Goal: Information Seeking & Learning: Learn about a topic

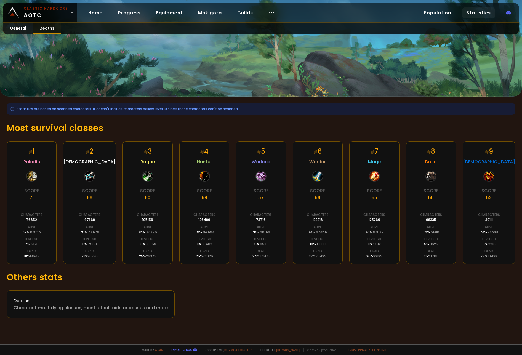
click at [46, 29] on link "Deaths" at bounding box center [47, 28] width 28 height 11
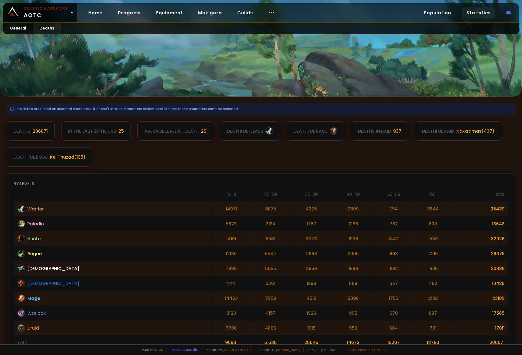
click at [235, 131] on div "deathful class" at bounding box center [245, 131] width 36 height 7
click at [237, 131] on div "deathful class" at bounding box center [245, 131] width 36 height 7
click at [333, 132] on div at bounding box center [334, 131] width 8 height 8
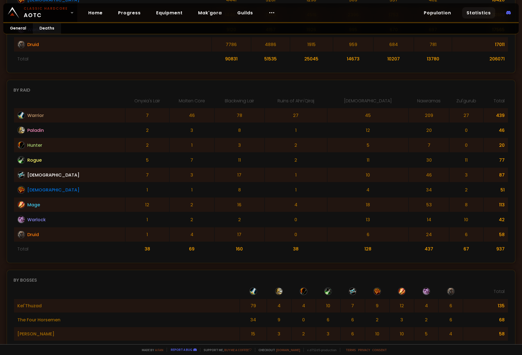
scroll to position [276, 0]
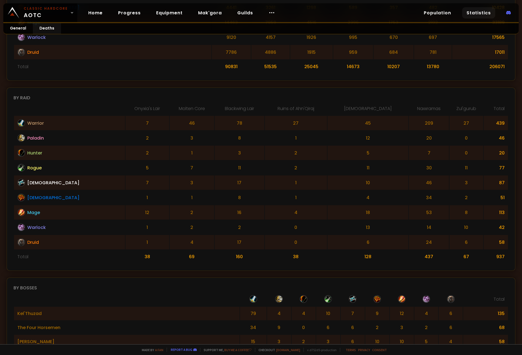
click at [32, 120] on span "Warrior" at bounding box center [35, 123] width 17 height 7
click at [17, 121] on div at bounding box center [21, 123] width 8 height 8
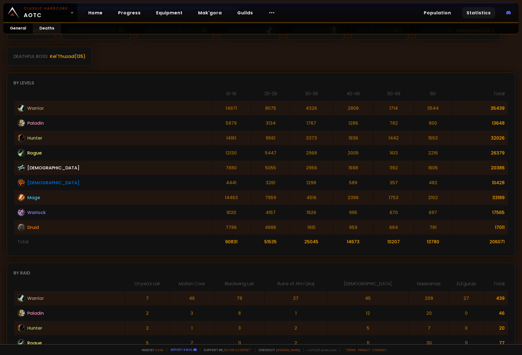
scroll to position [0, 0]
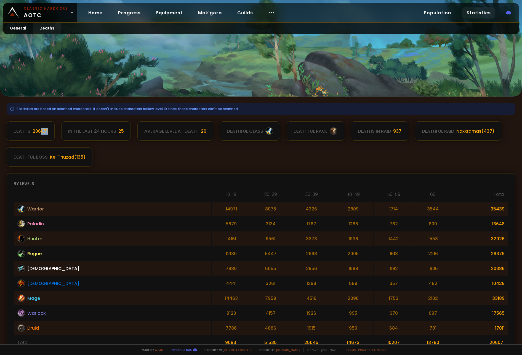
drag, startPoint x: 40, startPoint y: 130, endPoint x: 47, endPoint y: 130, distance: 7.2
click at [47, 130] on div "206071" at bounding box center [40, 131] width 15 height 7
click at [269, 12] on icon at bounding box center [272, 12] width 7 height 7
click at [435, 13] on link "Population" at bounding box center [438, 12] width 36 height 11
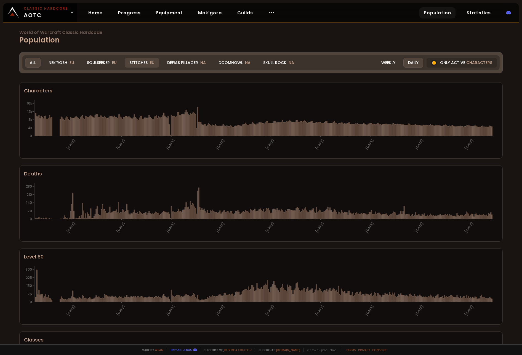
click at [132, 64] on div "Stitches EU" at bounding box center [142, 63] width 35 height 10
click at [144, 63] on div "Stitches EU" at bounding box center [142, 63] width 35 height 10
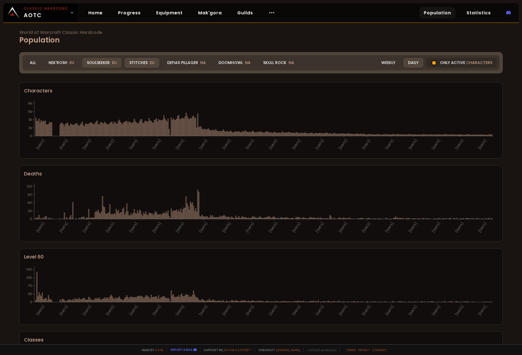
click at [98, 61] on div "Soulseeker EU" at bounding box center [101, 63] width 39 height 10
